Goal: Find specific page/section: Find specific page/section

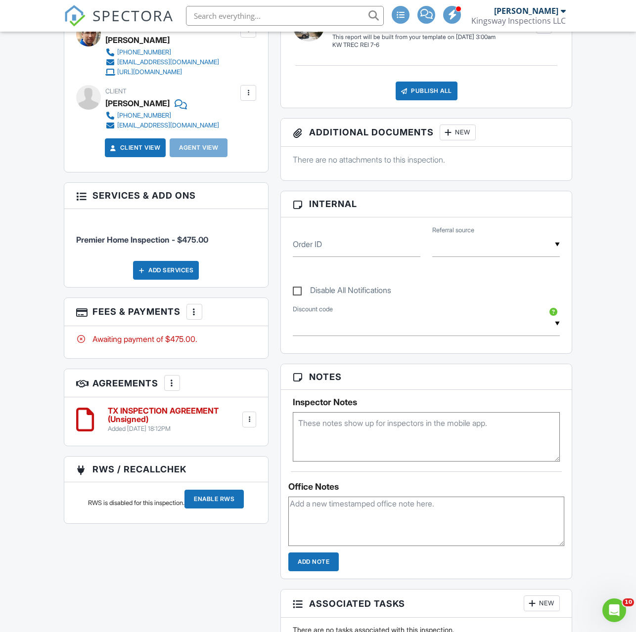
scroll to position [415, 0]
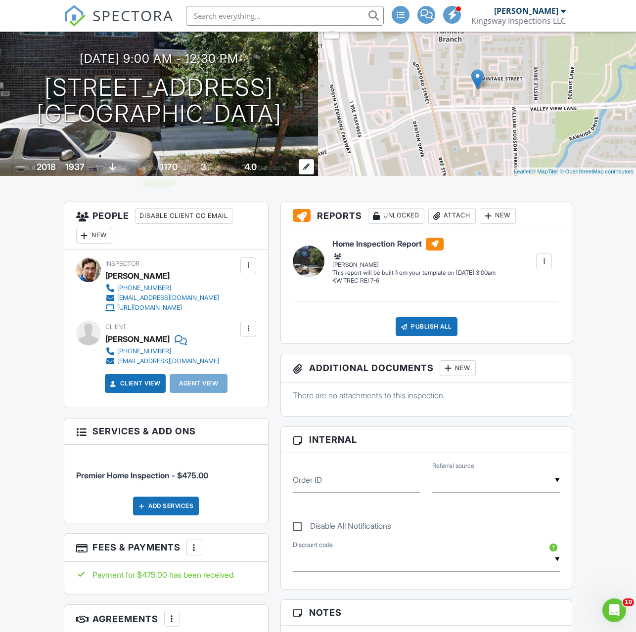
scroll to position [51, 0]
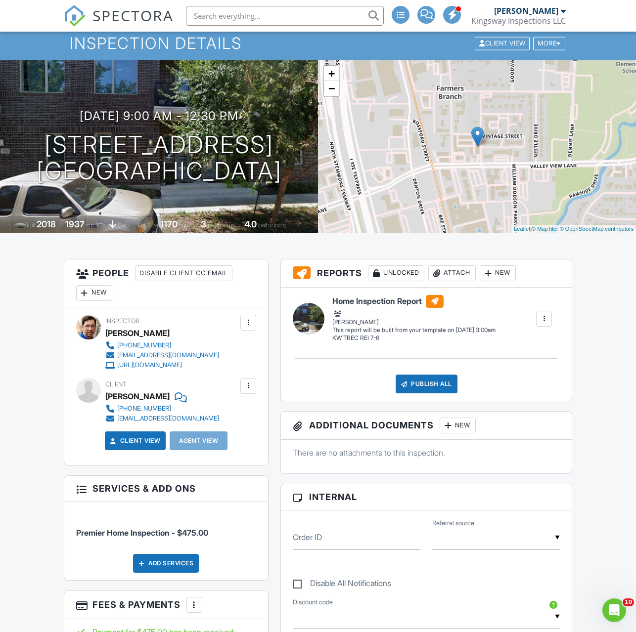
drag, startPoint x: 40, startPoint y: 128, endPoint x: 191, endPoint y: 206, distance: 170.0
click at [191, 206] on div "08/29/2025 9:00 am - 12:30 pm 13215 Goodland St Farmers Branch, TX 75234 Built …" at bounding box center [159, 146] width 318 height 173
copy h1 "13215 Goodland St Farmers Branch, TX 75234"
